Goal: Information Seeking & Learning: Learn about a topic

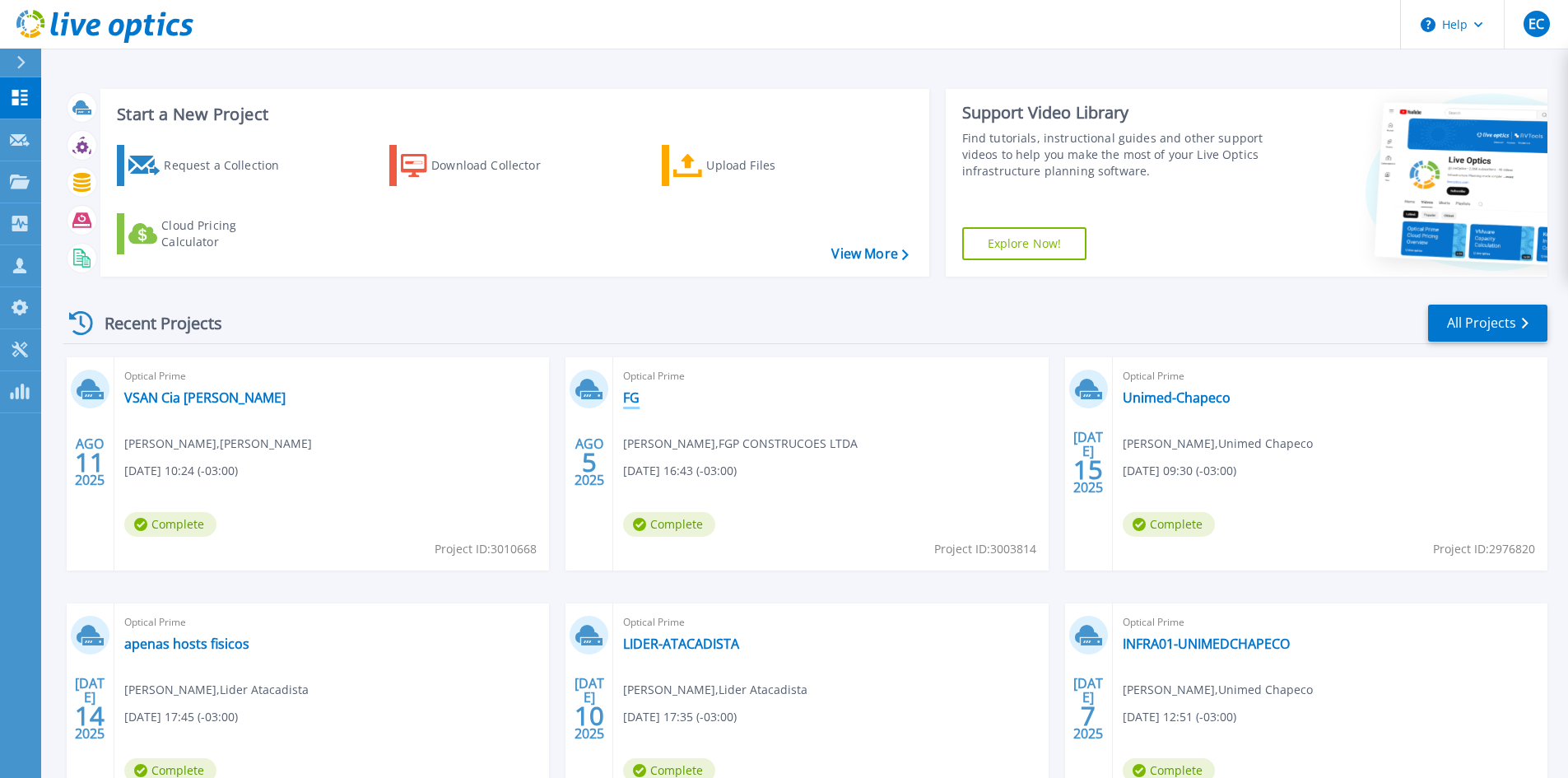
click at [636, 400] on link "FG" at bounding box center [632, 397] width 17 height 17
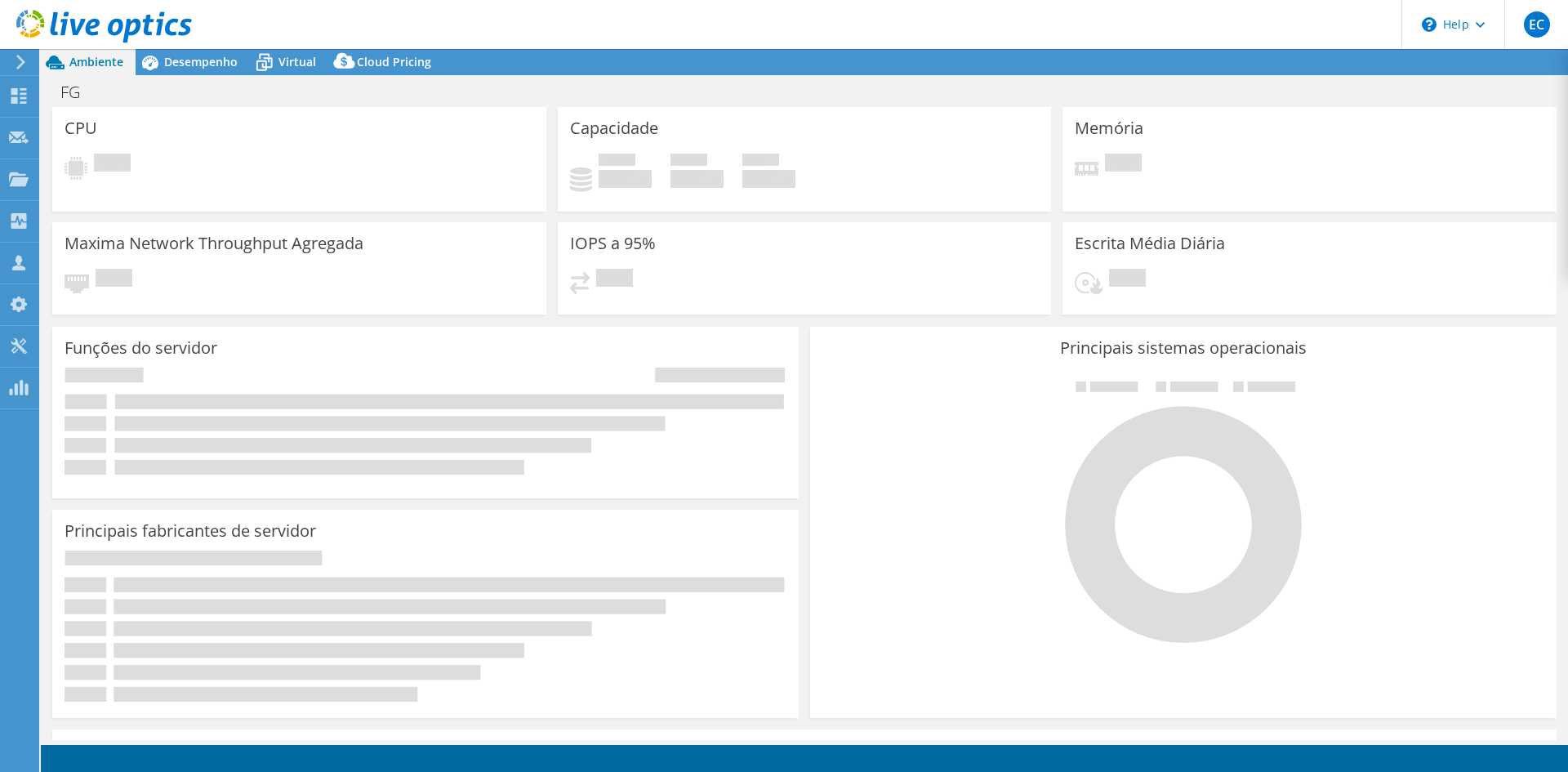
select select "USD"
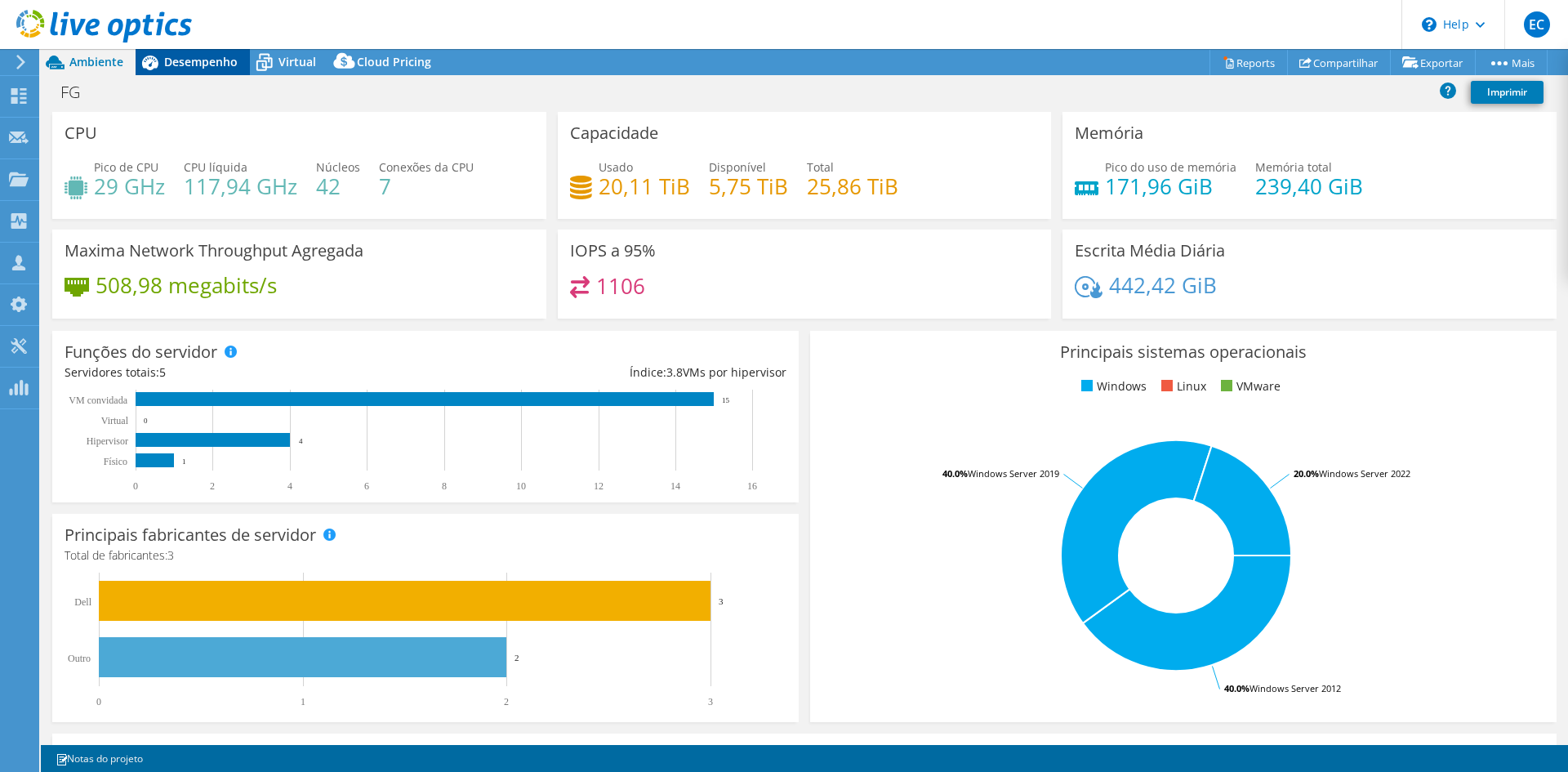
click at [210, 70] on div "Desempenho" at bounding box center [192, 62] width 114 height 26
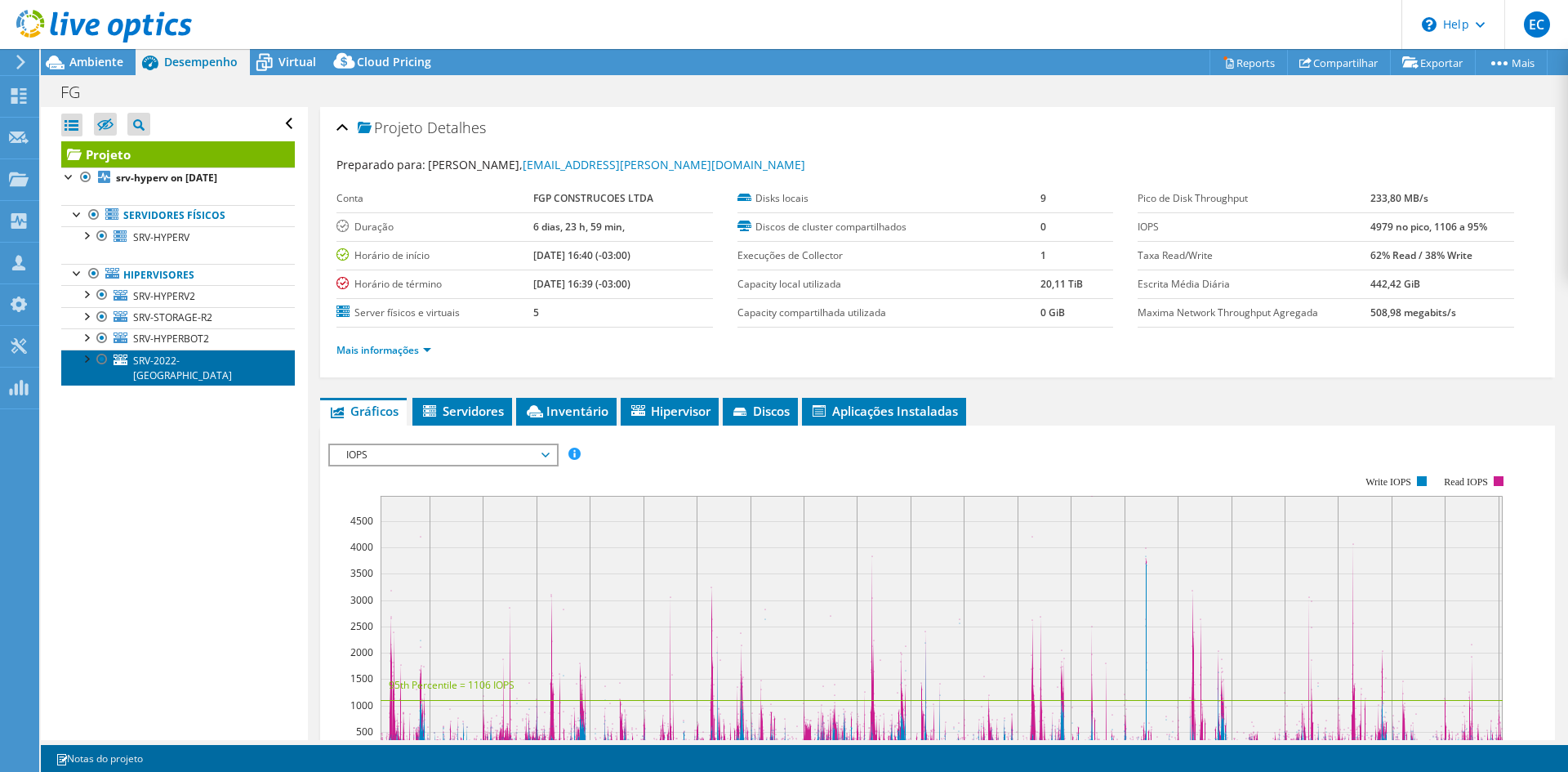
click at [195, 361] on link "SRV-2022-[GEOGRAPHIC_DATA]" at bounding box center [178, 368] width 233 height 36
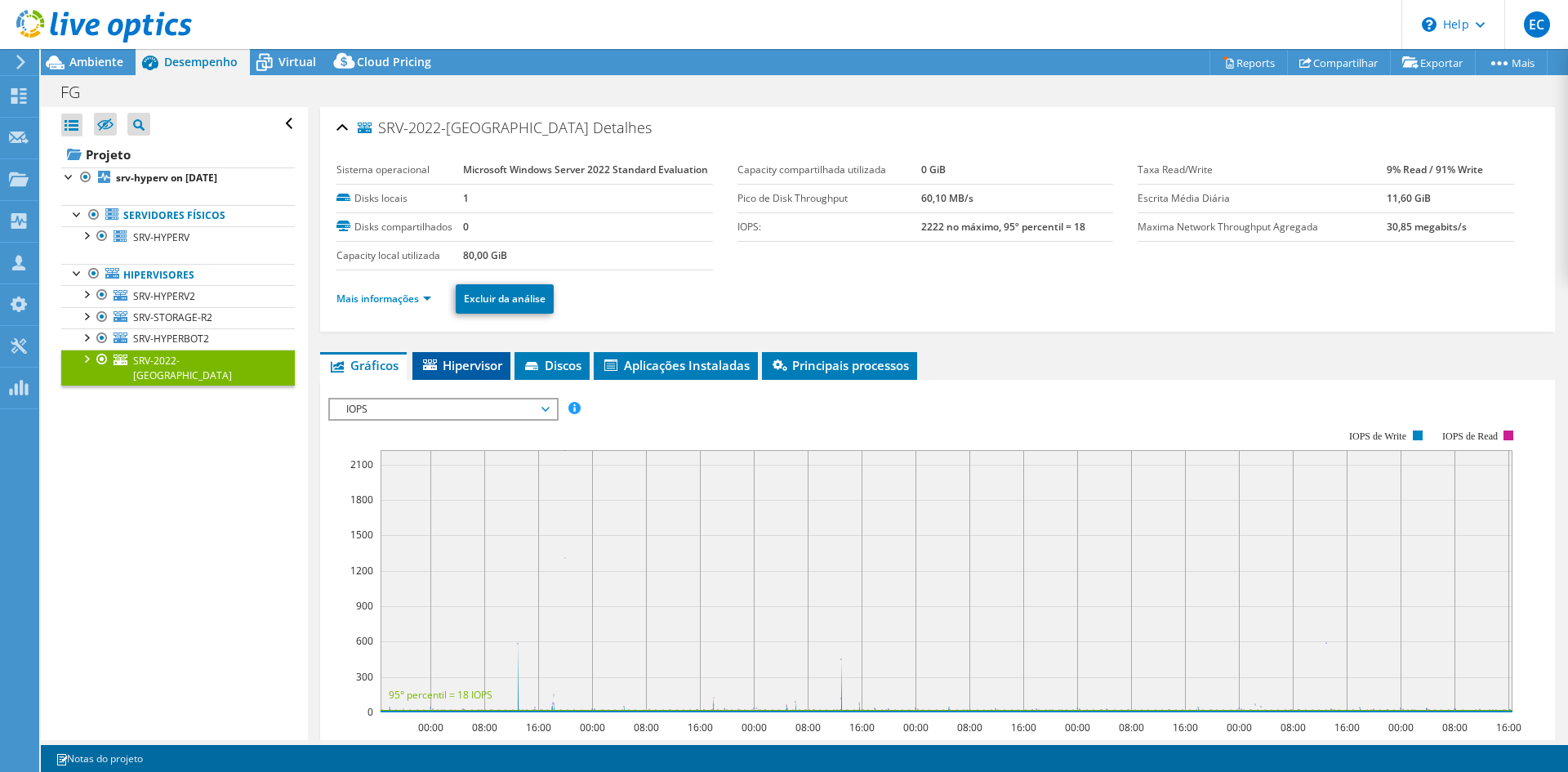
click at [485, 373] on li "Hipervisor" at bounding box center [461, 366] width 98 height 28
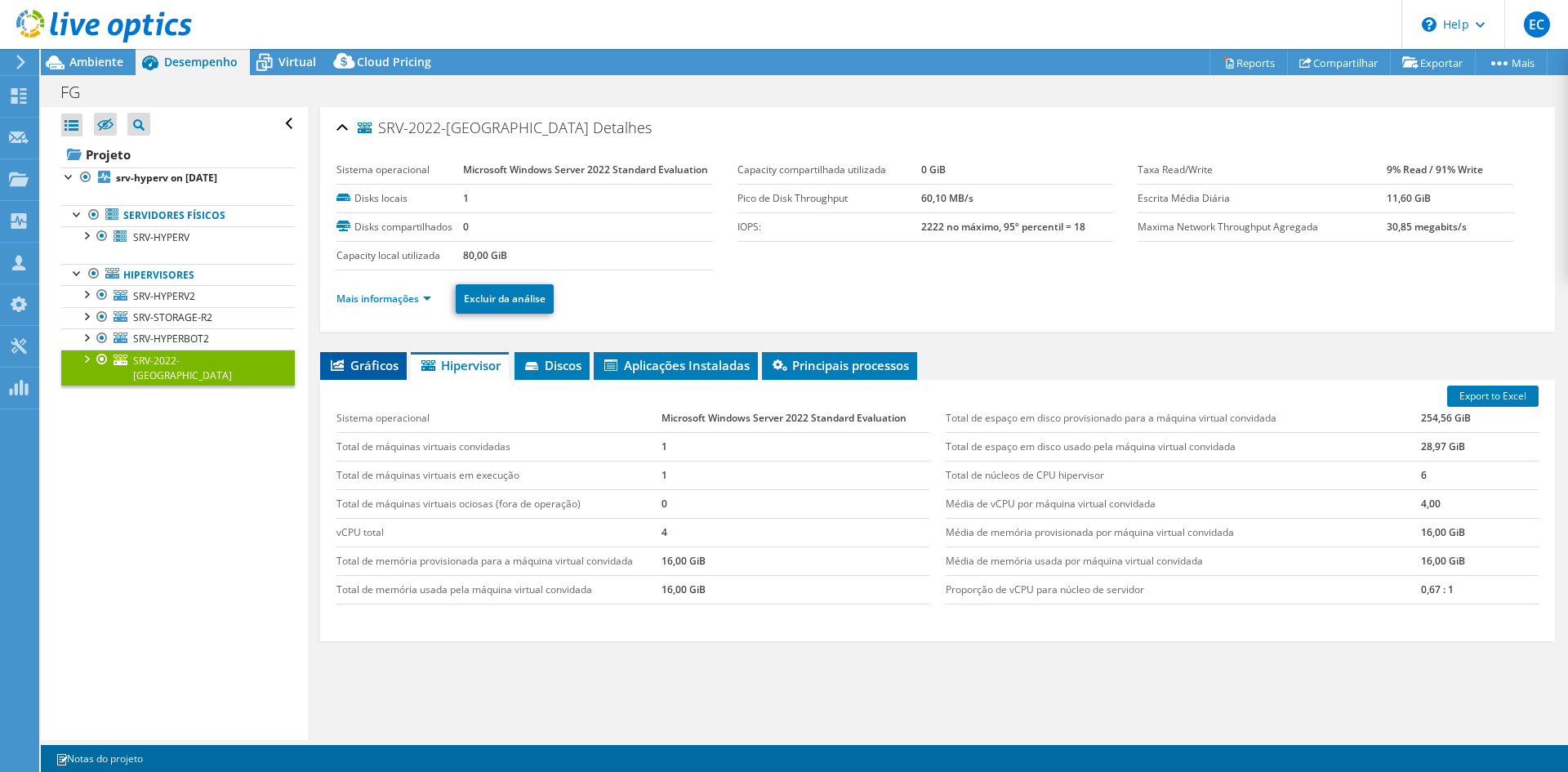
click at [375, 365] on span "Gráficos" at bounding box center [364, 365] width 71 height 16
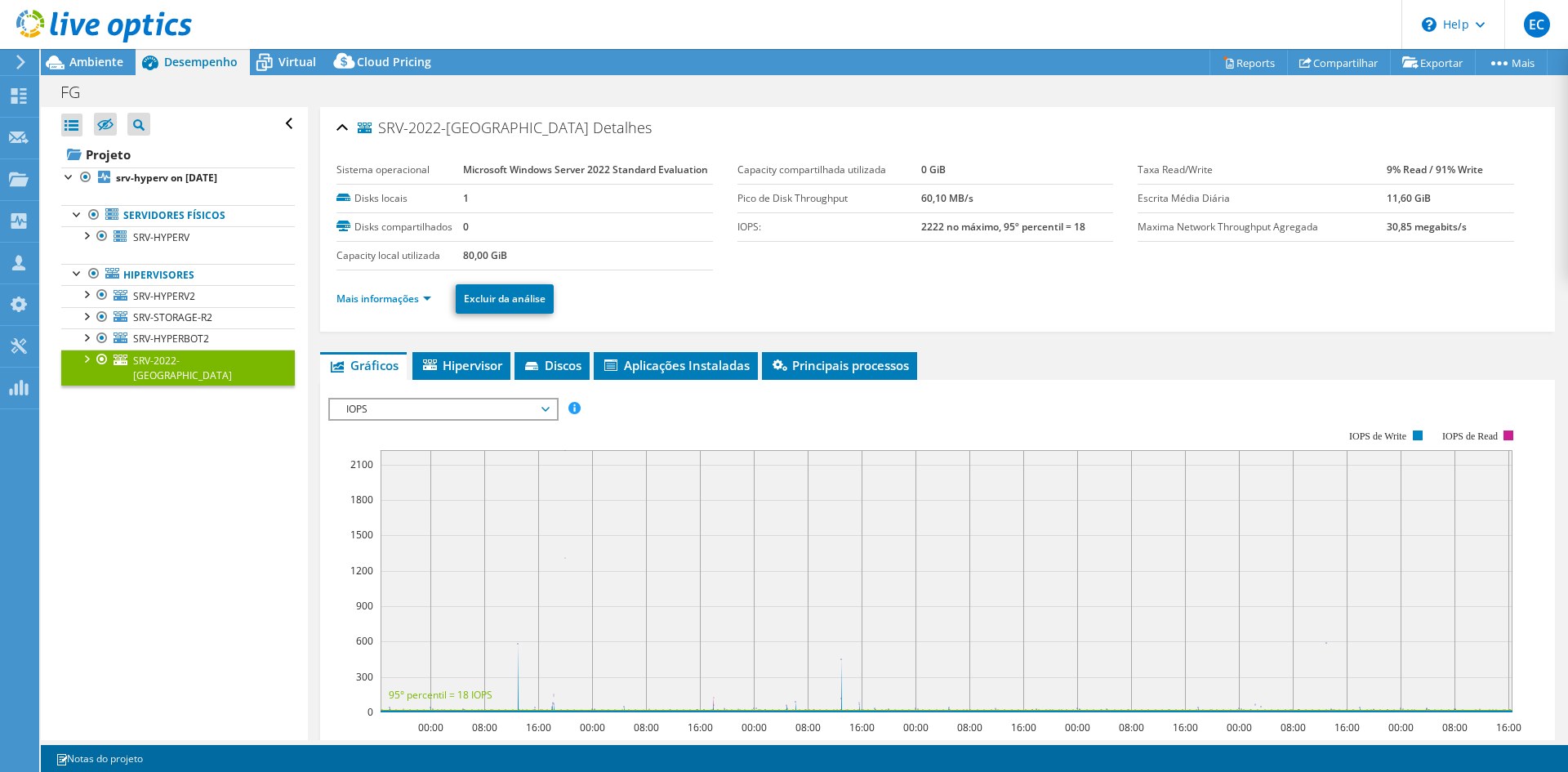
click at [379, 312] on ul "Mais informações Excluir da análise" at bounding box center [938, 296] width 1202 height 34
click at [385, 305] on link "Mais informações" at bounding box center [384, 298] width 94 height 14
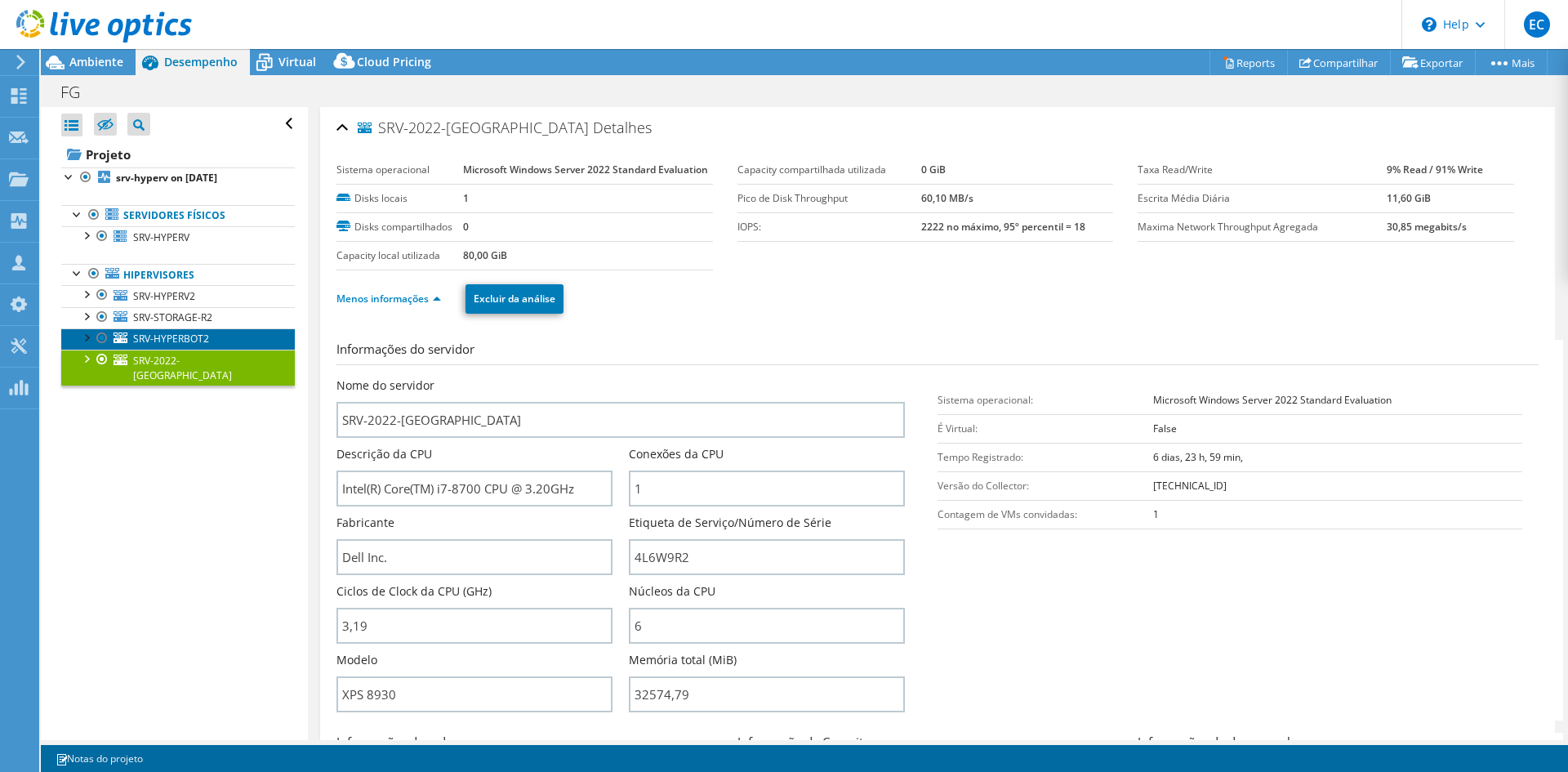
click at [177, 330] on link "SRV-HYPERBOT2" at bounding box center [178, 339] width 233 height 21
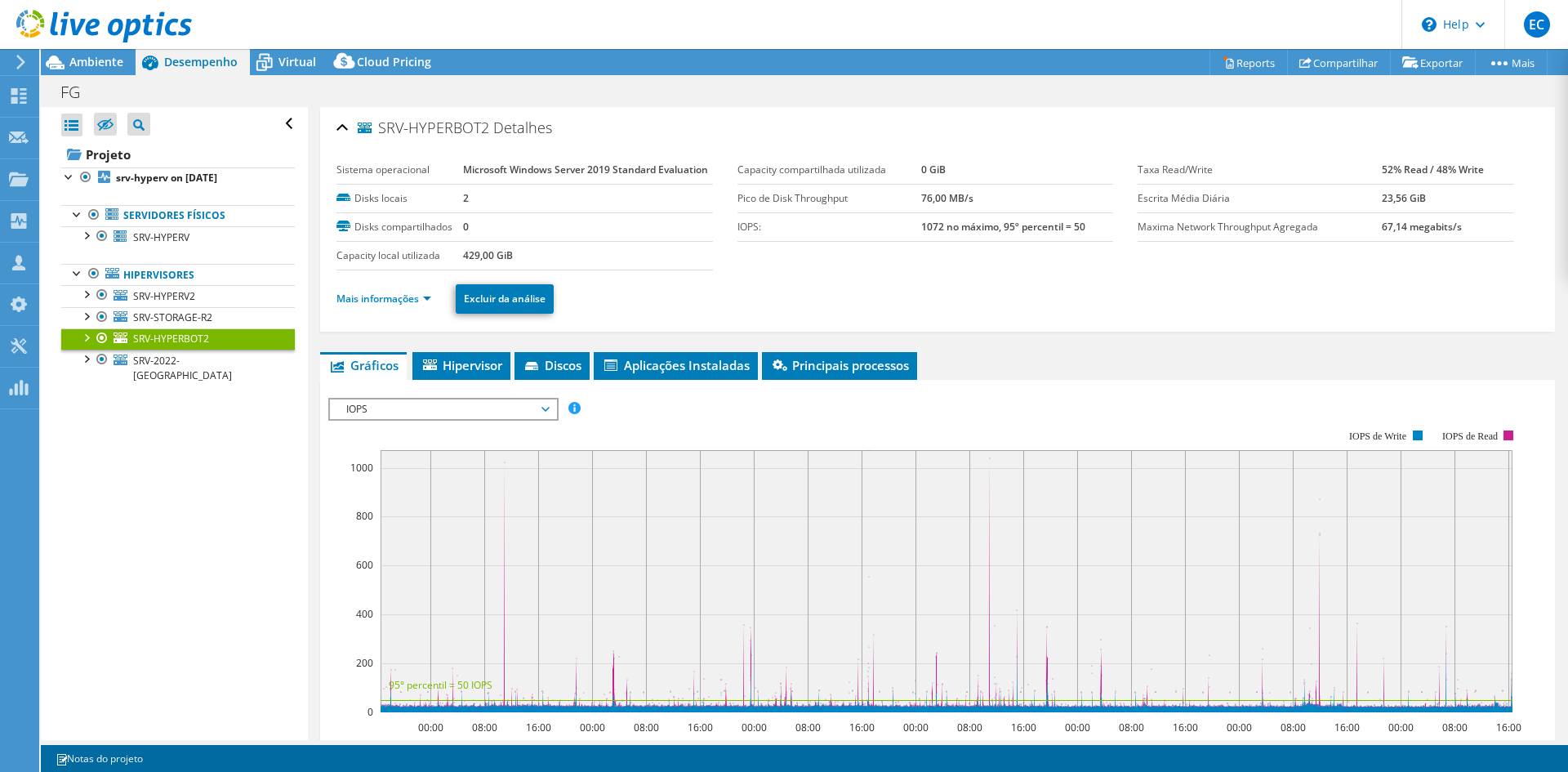
click at [420, 306] on li "Mais informações" at bounding box center [389, 299] width 104 height 18
click at [424, 302] on li "Mais informações" at bounding box center [389, 299] width 104 height 18
click at [426, 301] on link "Mais informações" at bounding box center [384, 298] width 94 height 14
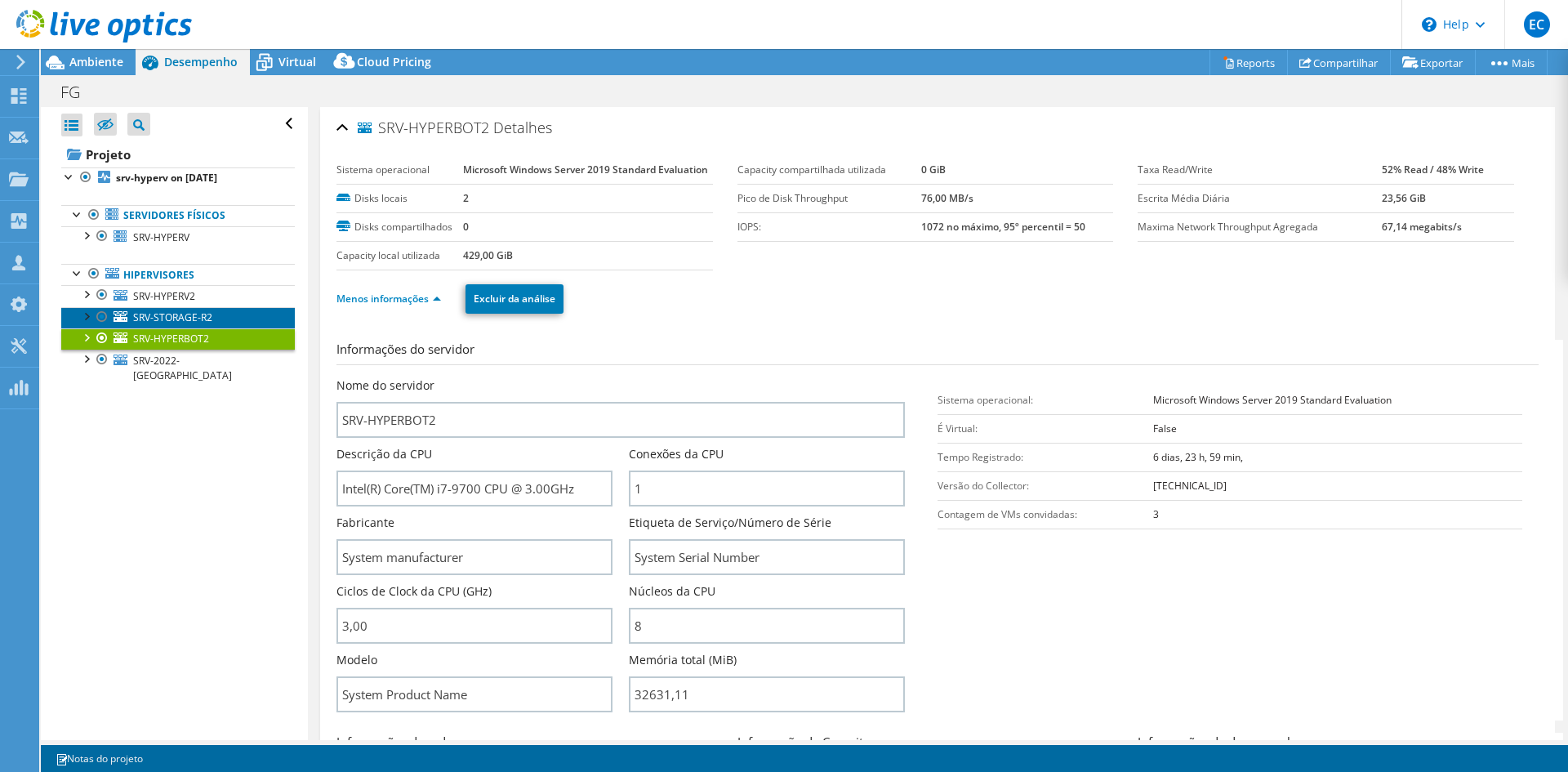
click at [177, 309] on link "SRV-STORAGE-R2" at bounding box center [178, 318] width 233 height 21
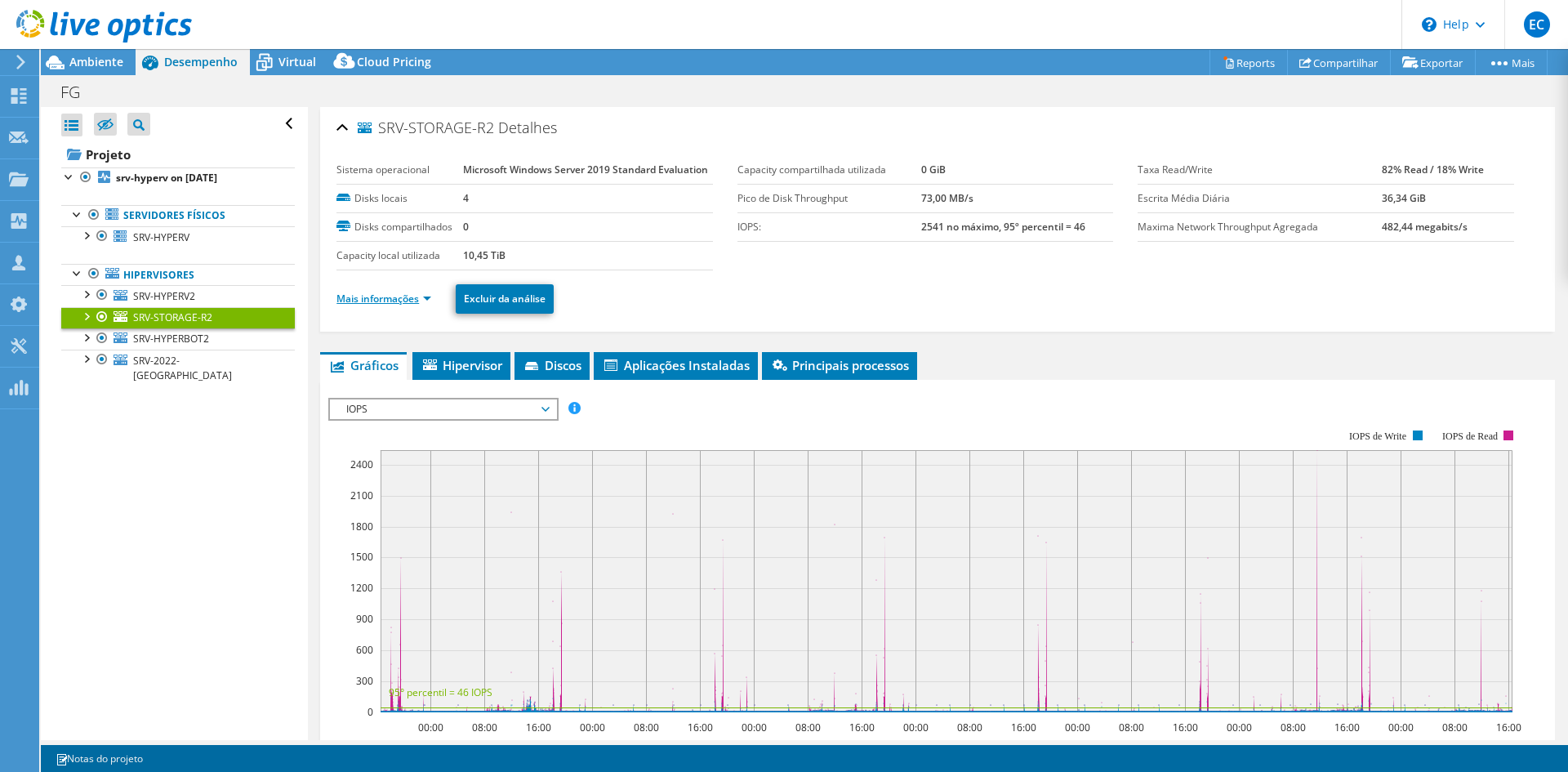
click at [400, 298] on link "Mais informações" at bounding box center [384, 298] width 94 height 14
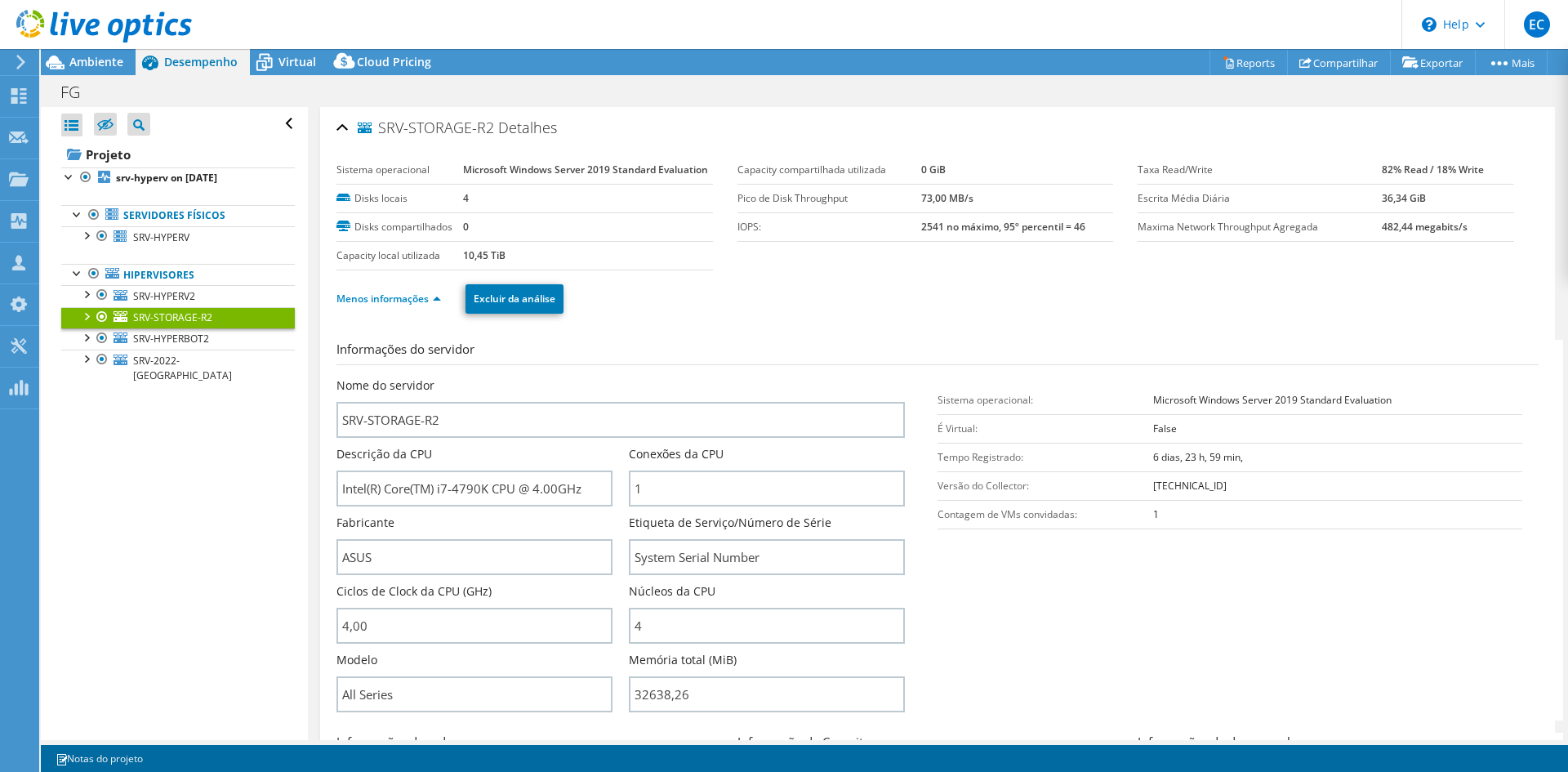
click at [174, 315] on span "SRV-STORAGE-R2" at bounding box center [172, 317] width 79 height 14
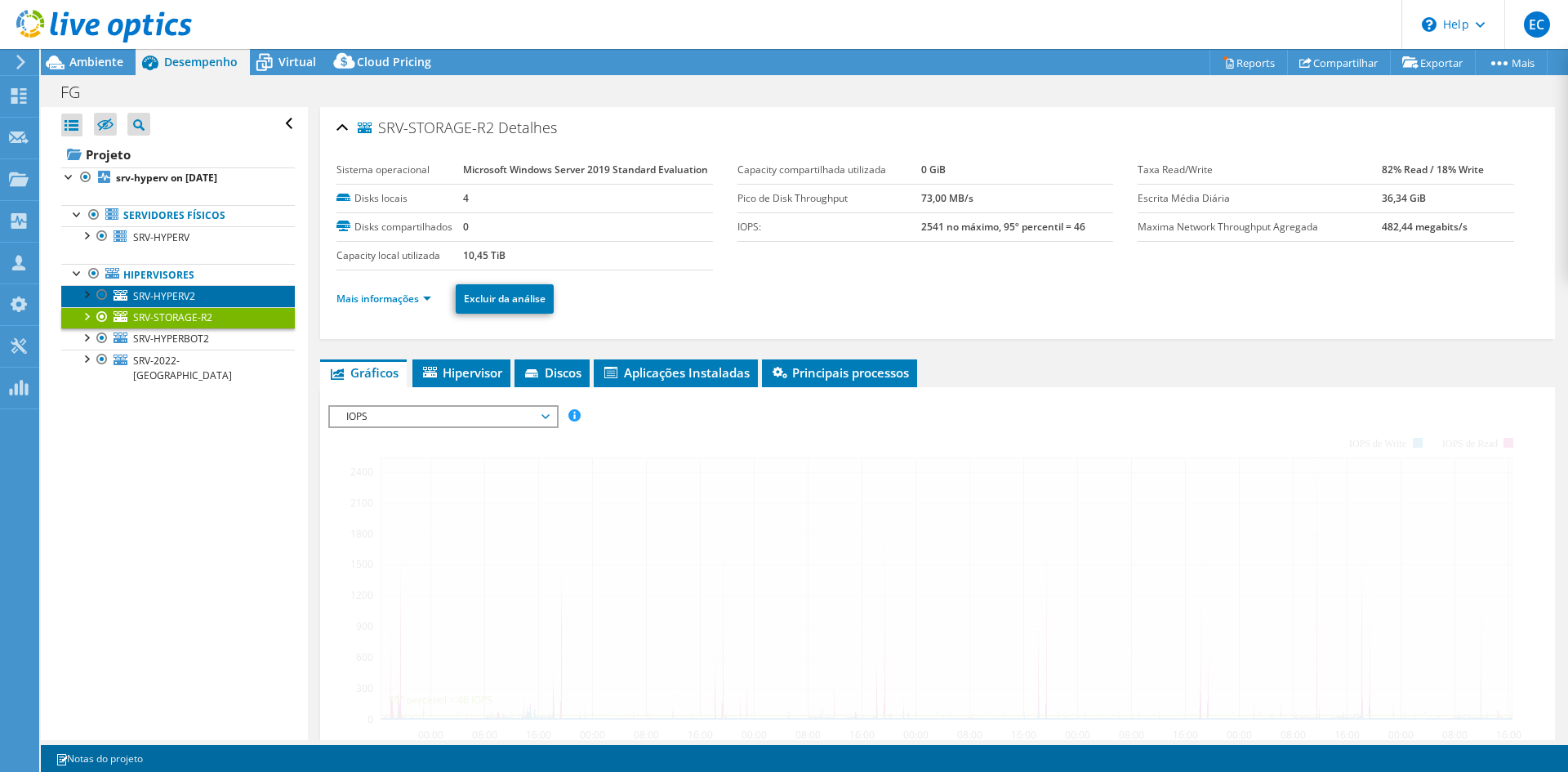
click at [181, 298] on span "SRV-HYPERV2" at bounding box center [164, 296] width 62 height 14
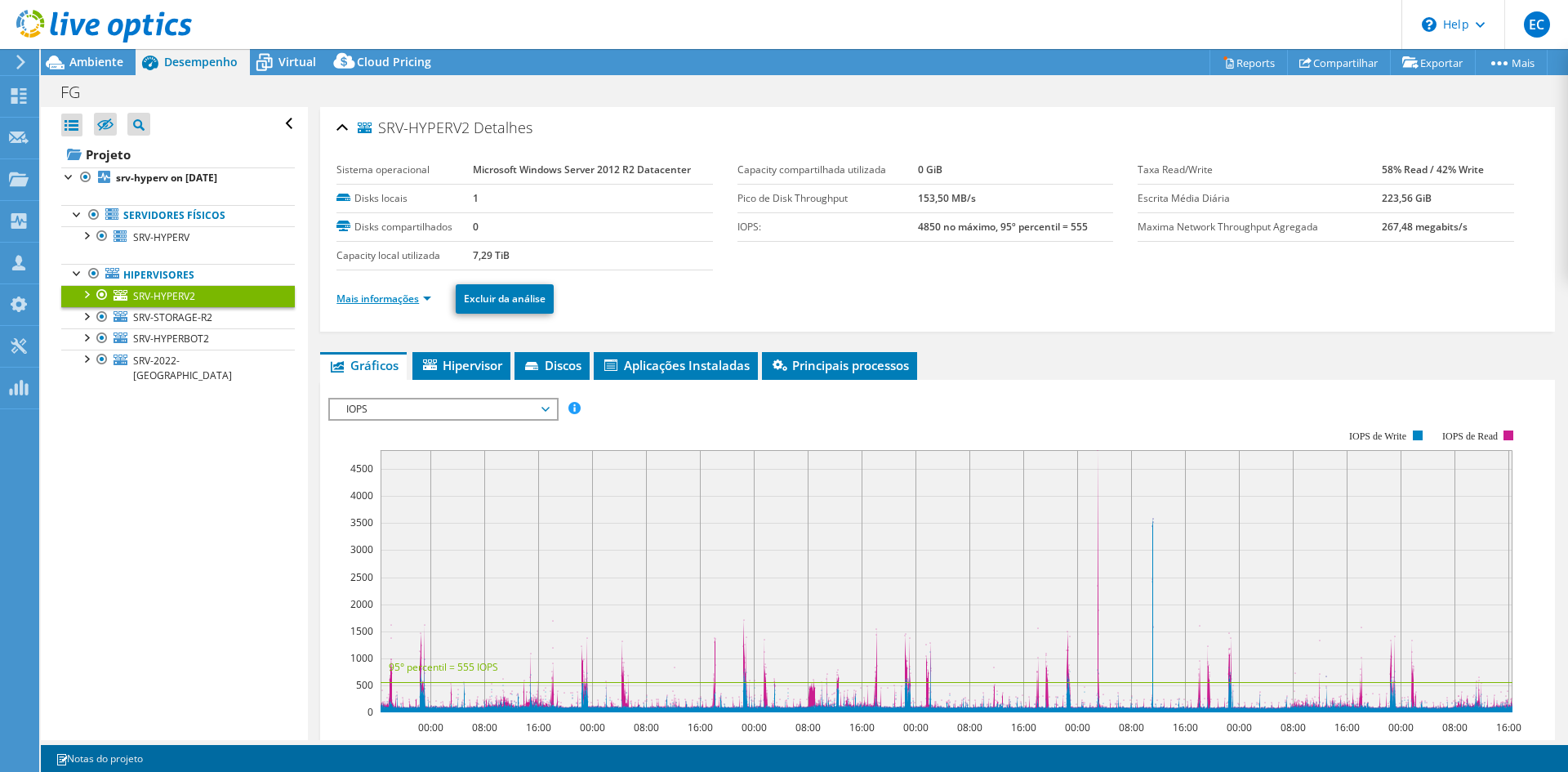
click at [412, 304] on link "Mais informações" at bounding box center [384, 298] width 94 height 14
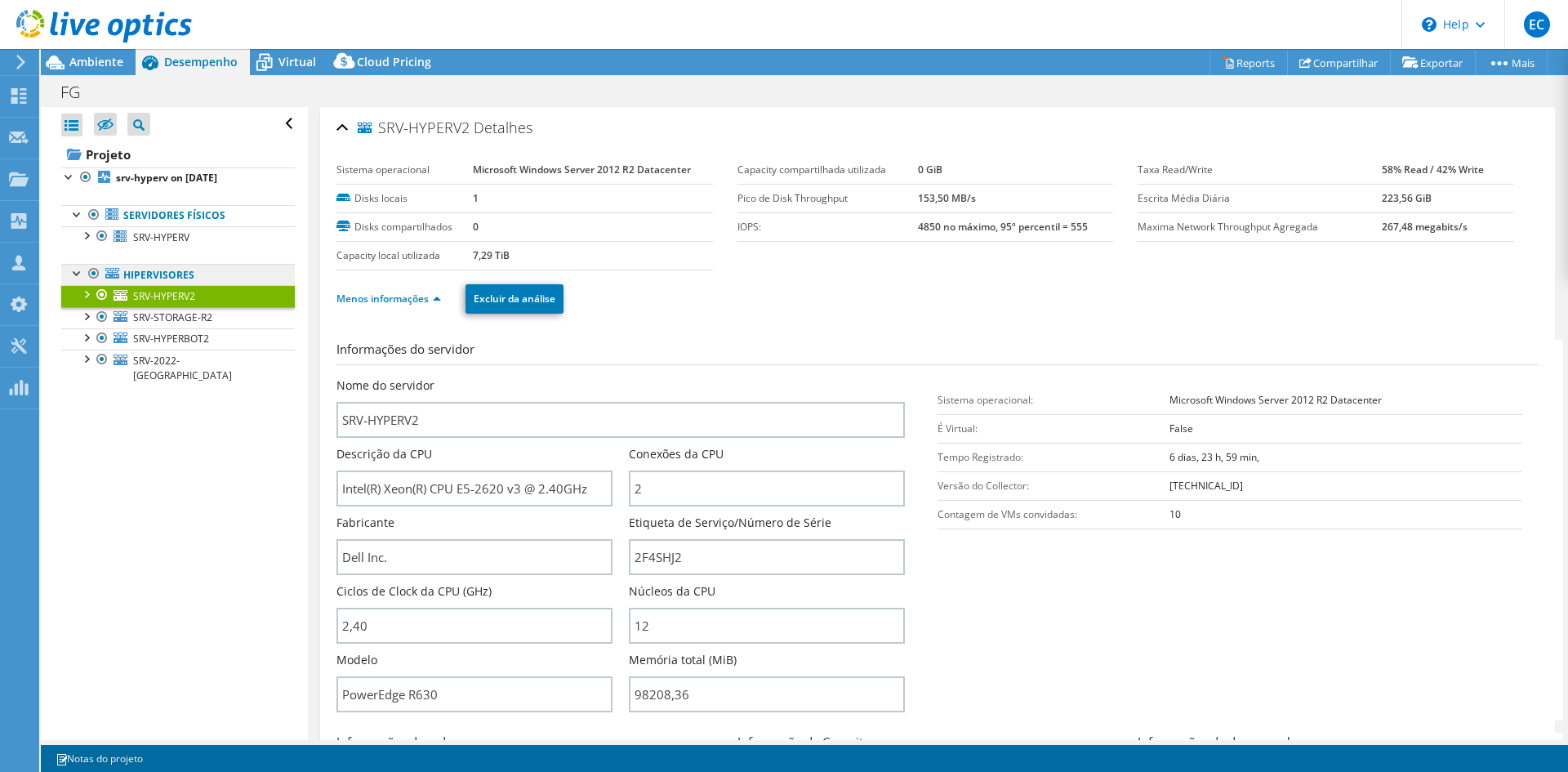
click at [182, 277] on link "Hipervisores" at bounding box center [178, 274] width 233 height 21
click at [154, 256] on ul "Servidores físicos SRV-HYPERV 0 C:" at bounding box center [178, 296] width 233 height 214
click at [154, 269] on link "Hipervisores" at bounding box center [178, 274] width 233 height 21
click at [163, 171] on b "srv-hyperv on [DATE]" at bounding box center [166, 177] width 101 height 14
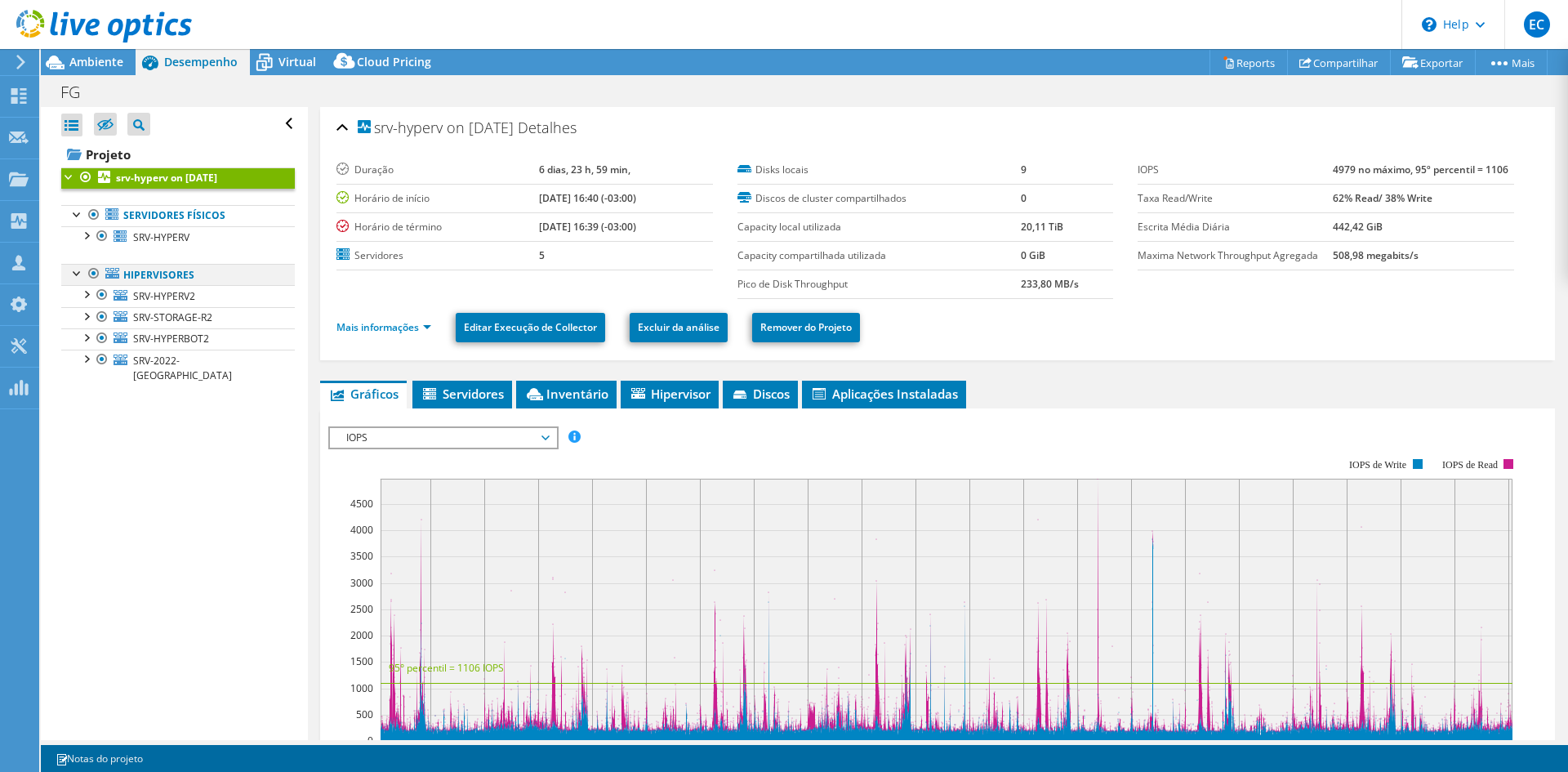
click at [82, 274] on div at bounding box center [78, 272] width 16 height 16
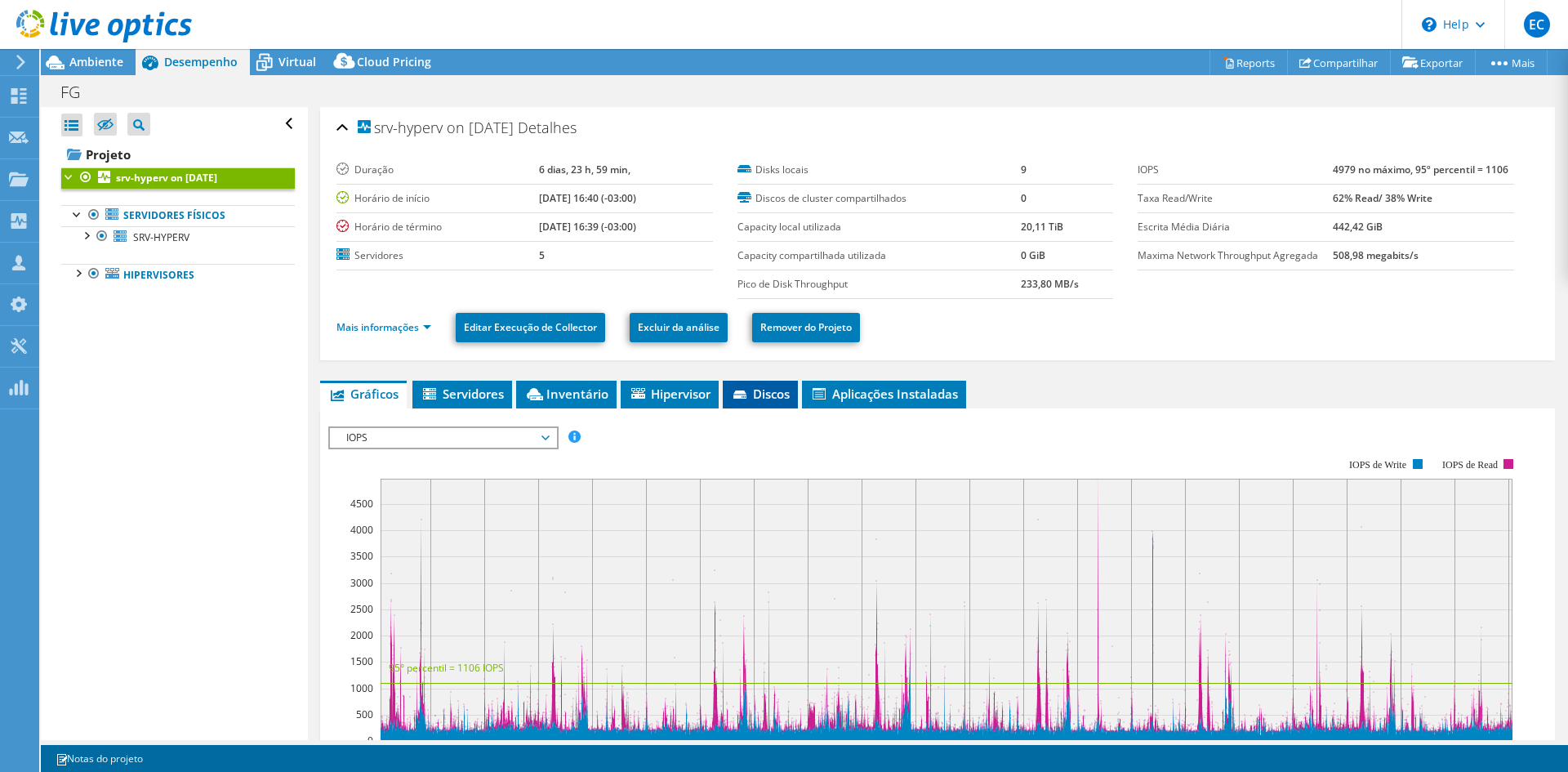
click at [751, 385] on span "Discos" at bounding box center [761, 393] width 59 height 16
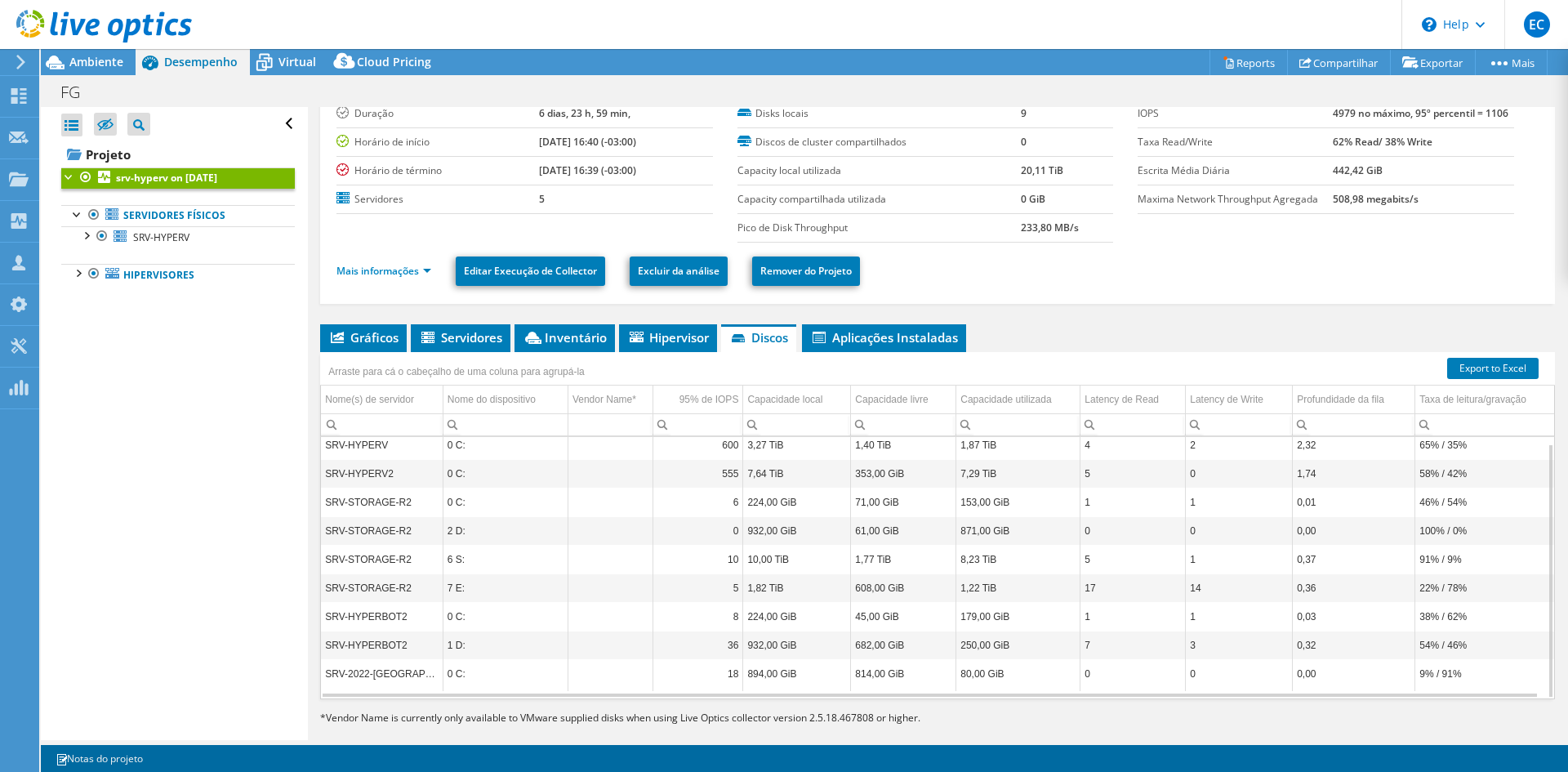
scroll to position [77, 0]
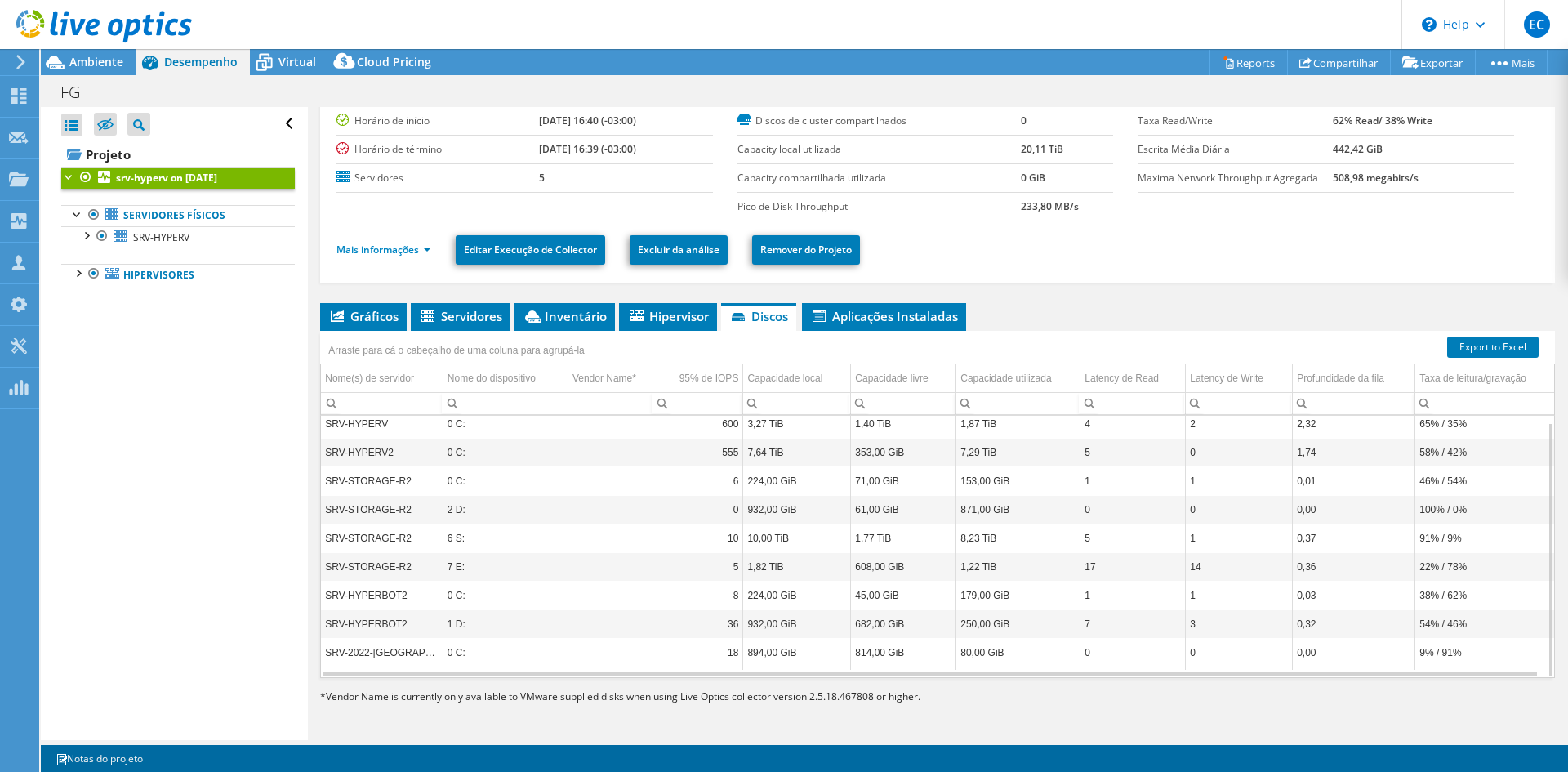
click at [453, 596] on td "0 C:" at bounding box center [505, 595] width 125 height 29
click at [458, 486] on td "0 C:" at bounding box center [505, 480] width 125 height 29
click at [457, 449] on td "0 C:" at bounding box center [505, 452] width 125 height 29
click at [462, 417] on td "0 C:" at bounding box center [505, 423] width 125 height 29
click at [458, 644] on td "0 C:" at bounding box center [505, 652] width 125 height 29
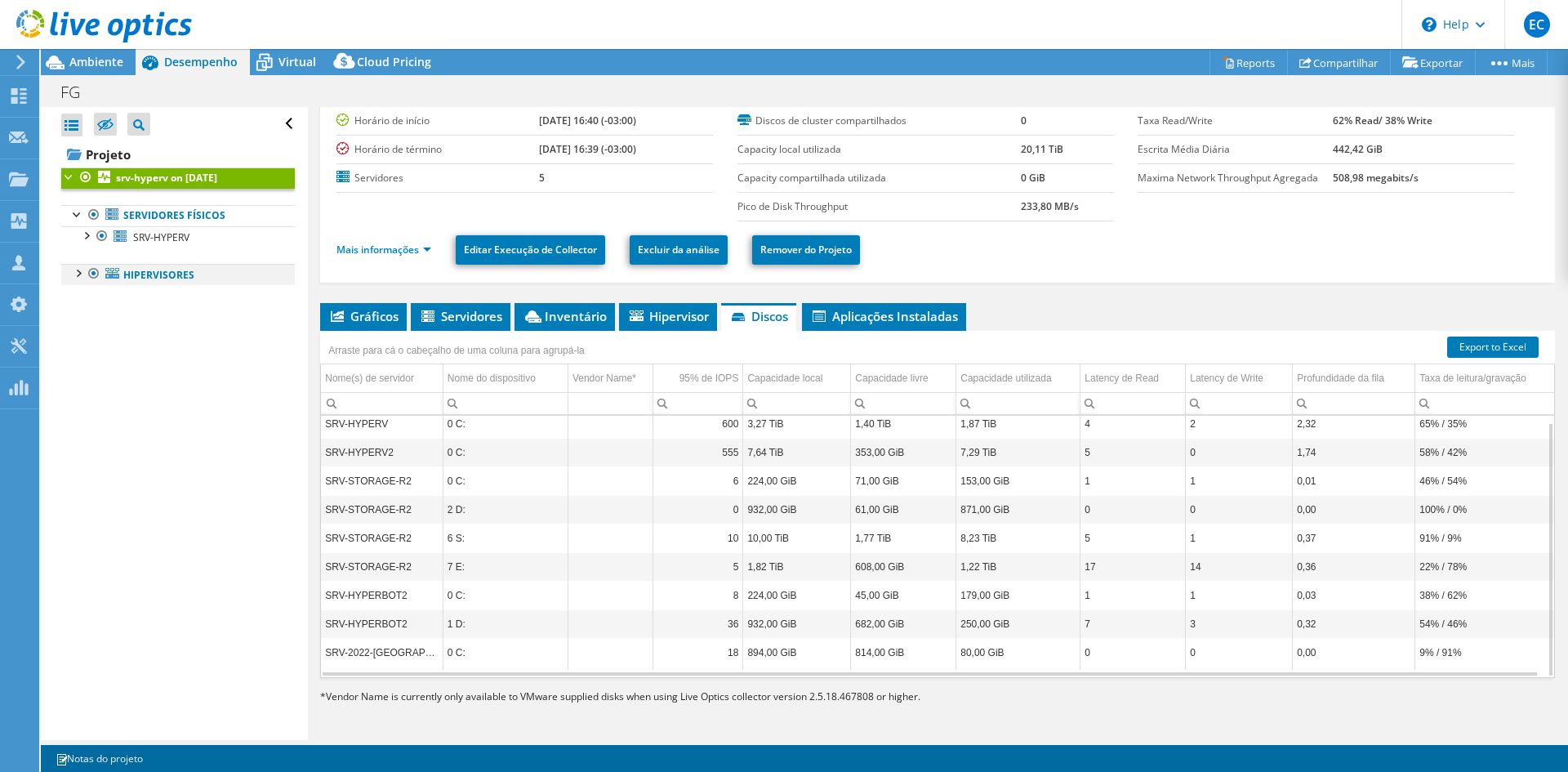
click at [75, 274] on div at bounding box center [78, 272] width 16 height 16
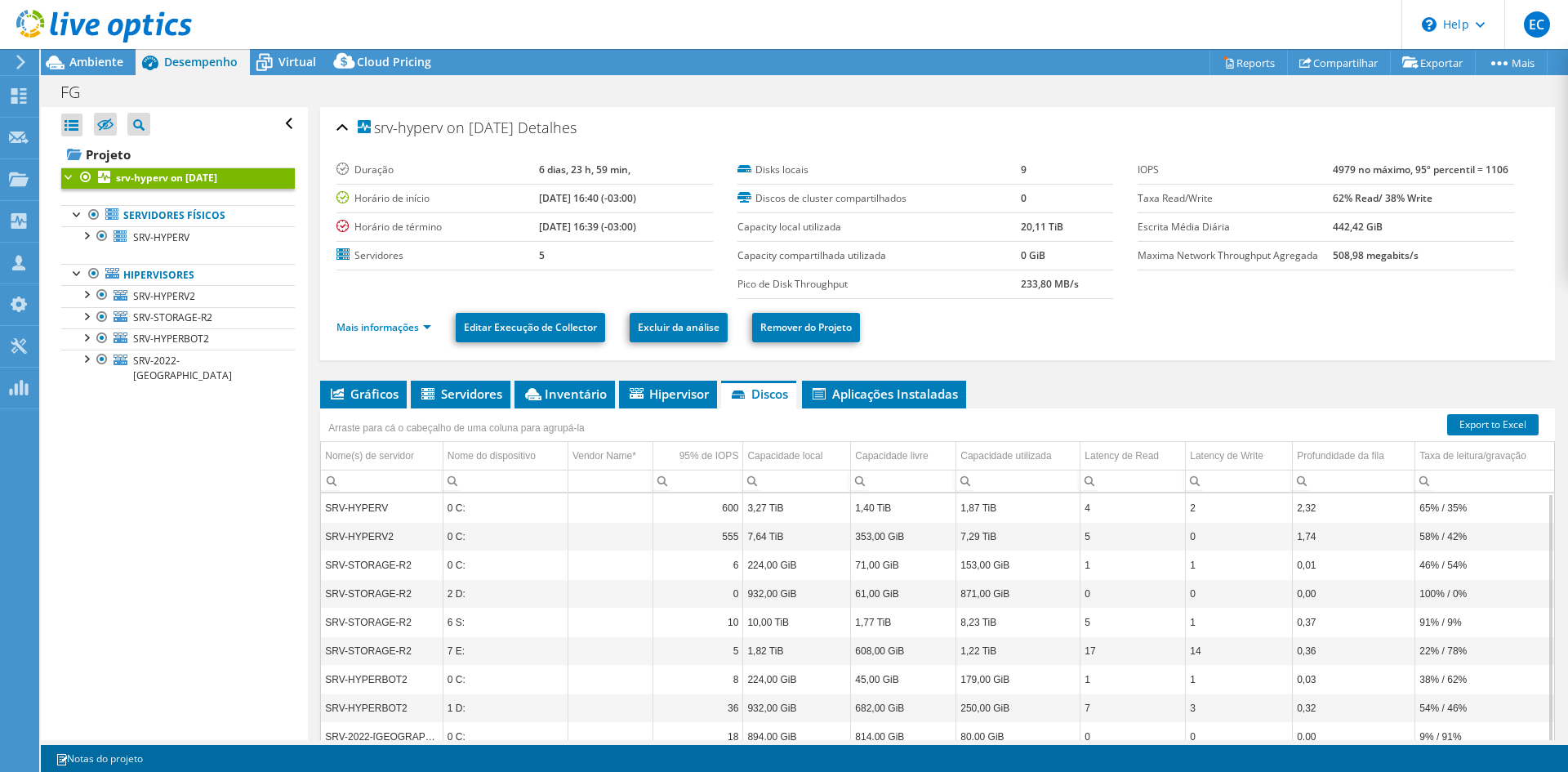
click at [223, 467] on div "Abrir Todos Fechar Todos Ocultar nós excluídos Filtro de árvore do projeto" at bounding box center [174, 423] width 266 height 633
drag, startPoint x: 385, startPoint y: 205, endPoint x: 658, endPoint y: 194, distance: 273.2
click at [658, 194] on tr "Horário de início [DATE] 16:40 (-03:00)" at bounding box center [525, 198] width 376 height 29
